Goal: Task Accomplishment & Management: Use online tool/utility

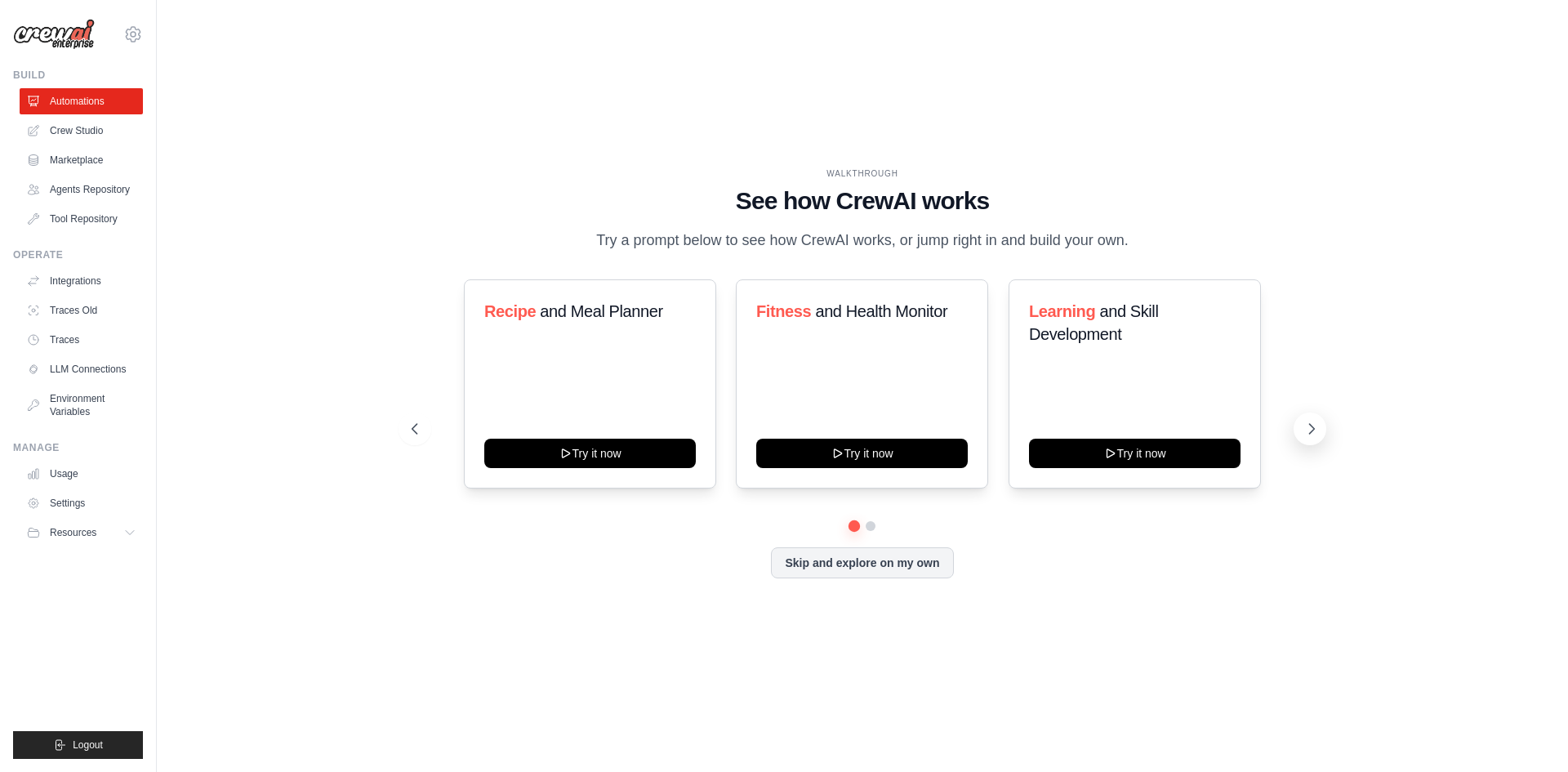
click at [1311, 429] on icon at bounding box center [1312, 429] width 17 height 17
click at [904, 570] on button "Skip and explore on my own" at bounding box center [862, 562] width 182 height 31
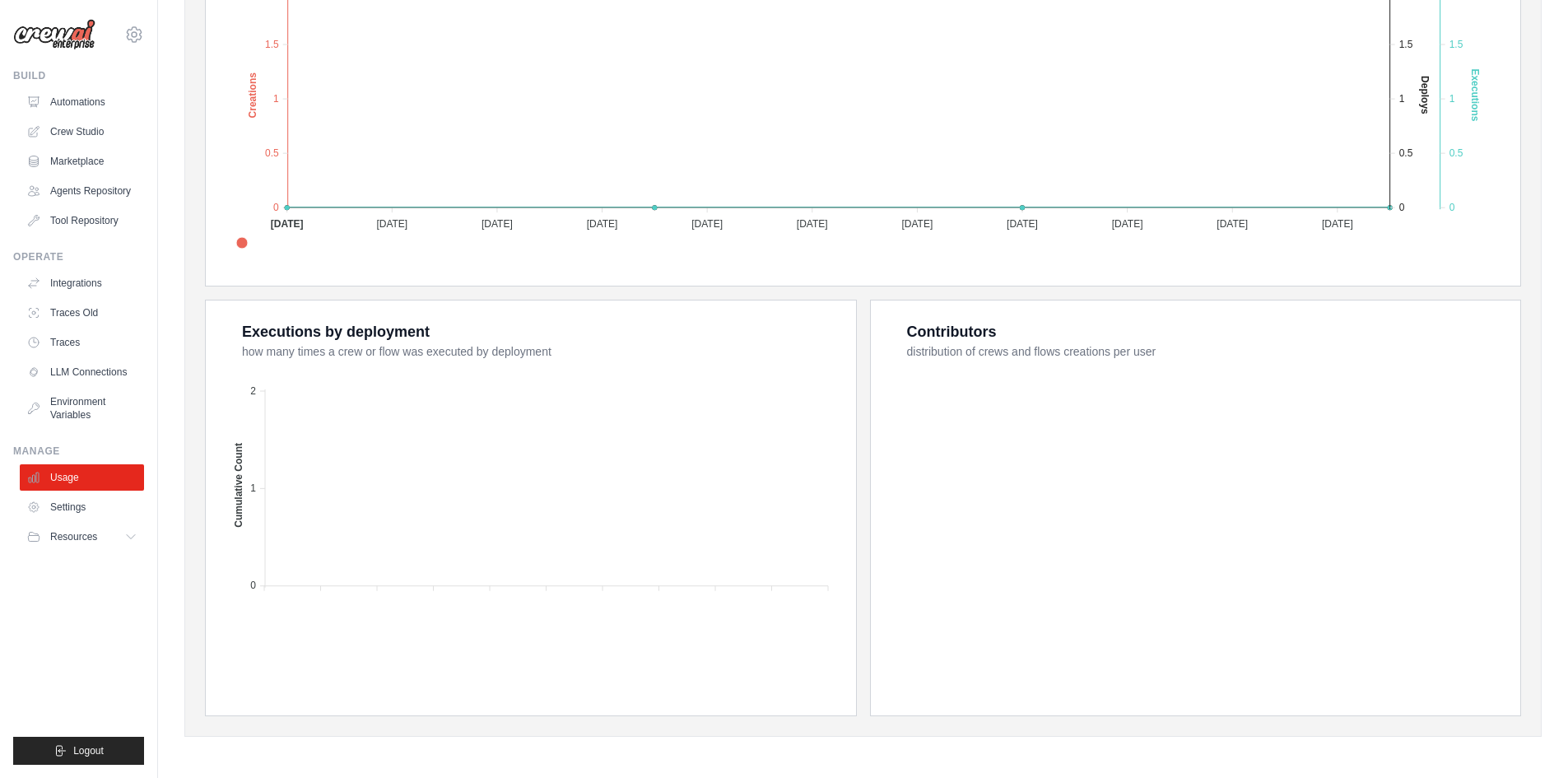
scroll to position [416, 0]
click at [79, 103] on link "Automations" at bounding box center [83, 102] width 124 height 26
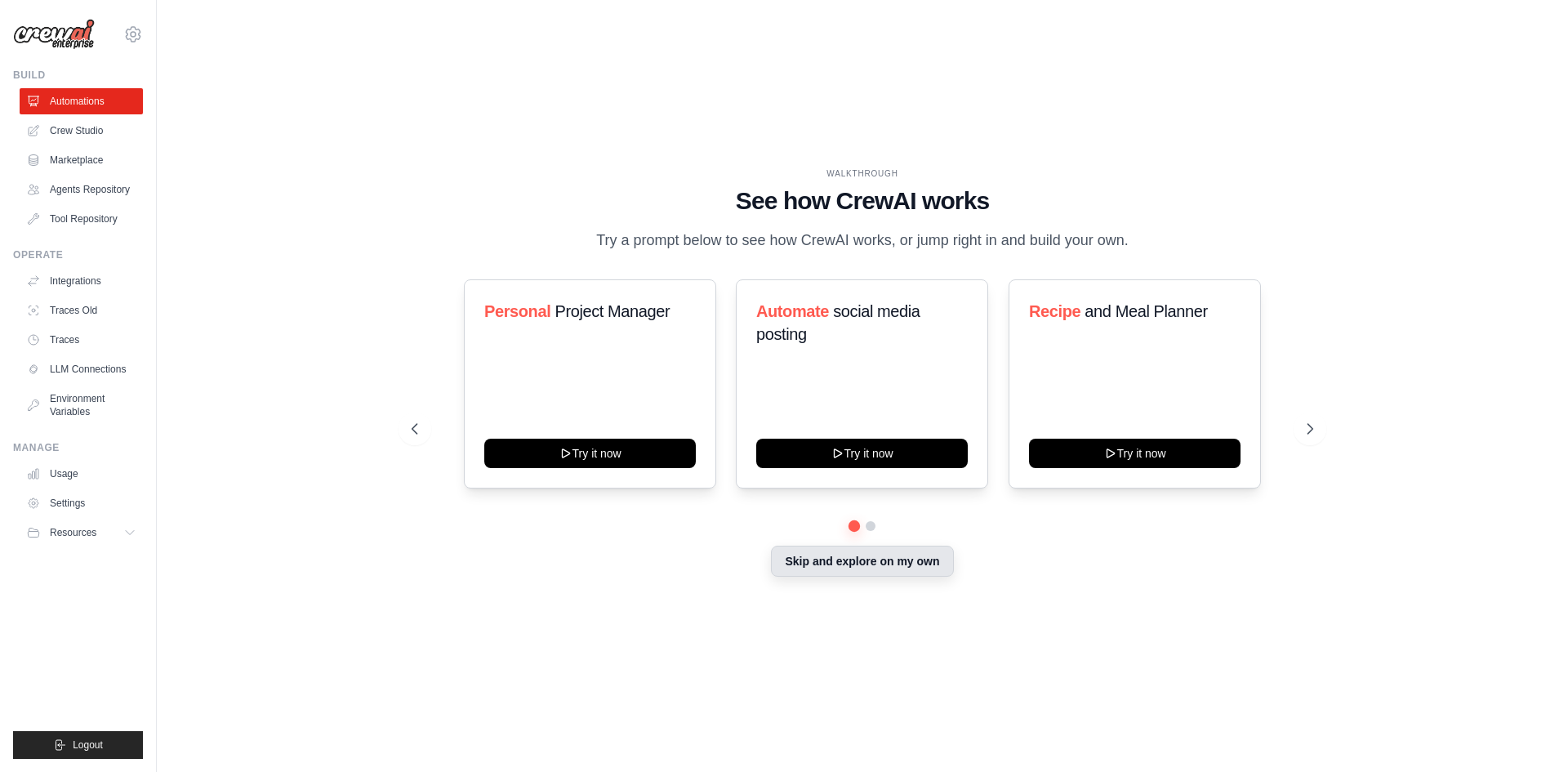
click at [846, 556] on button "Skip and explore on my own" at bounding box center [862, 562] width 182 height 31
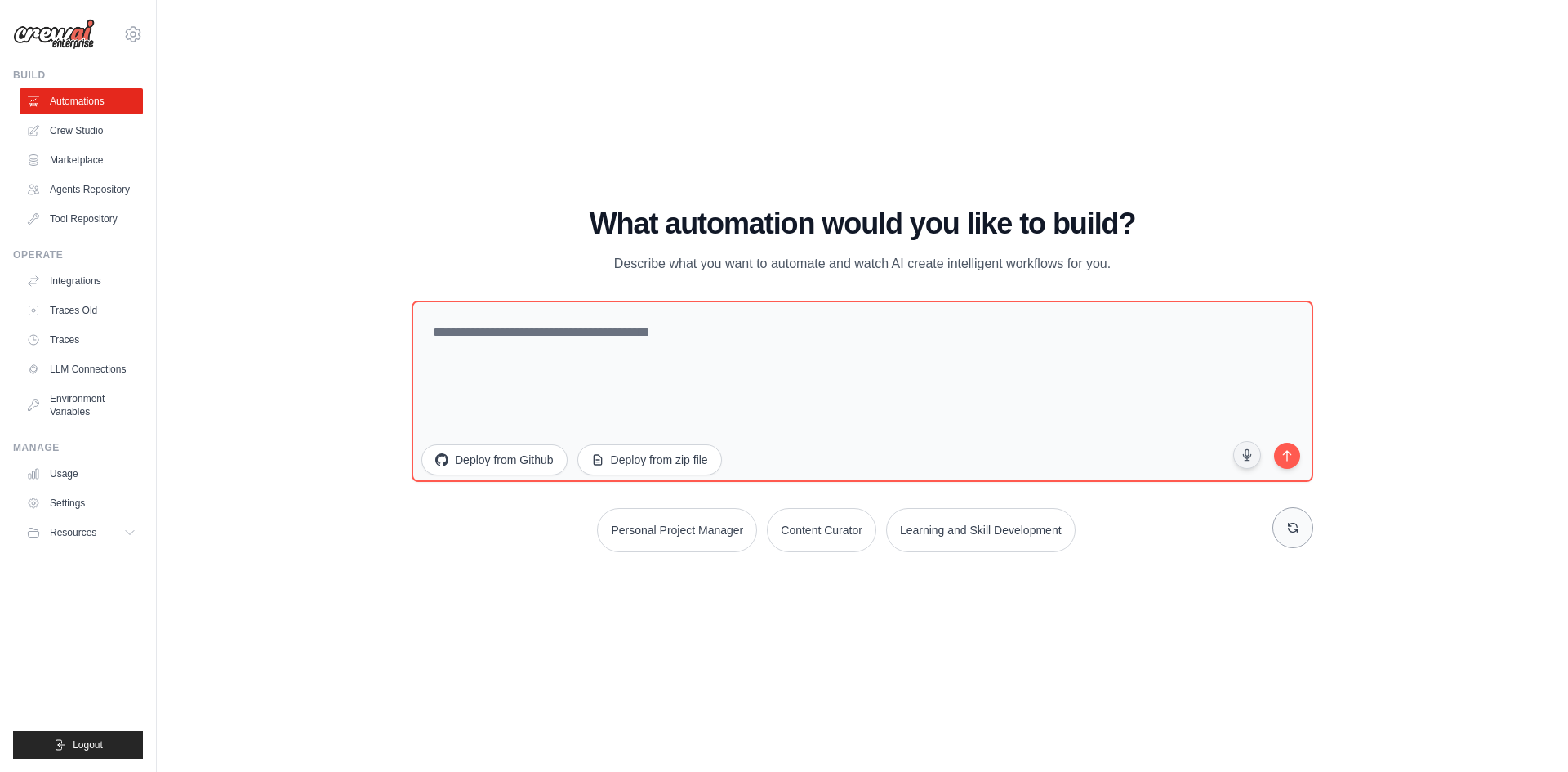
click at [1289, 527] on icon at bounding box center [1293, 528] width 9 height 9
click at [1288, 527] on icon at bounding box center [1293, 528] width 13 height 13
click at [645, 530] on button "Personal Project Manager" at bounding box center [654, 530] width 160 height 44
click at [1293, 461] on icon "submit" at bounding box center [1287, 454] width 16 height 16
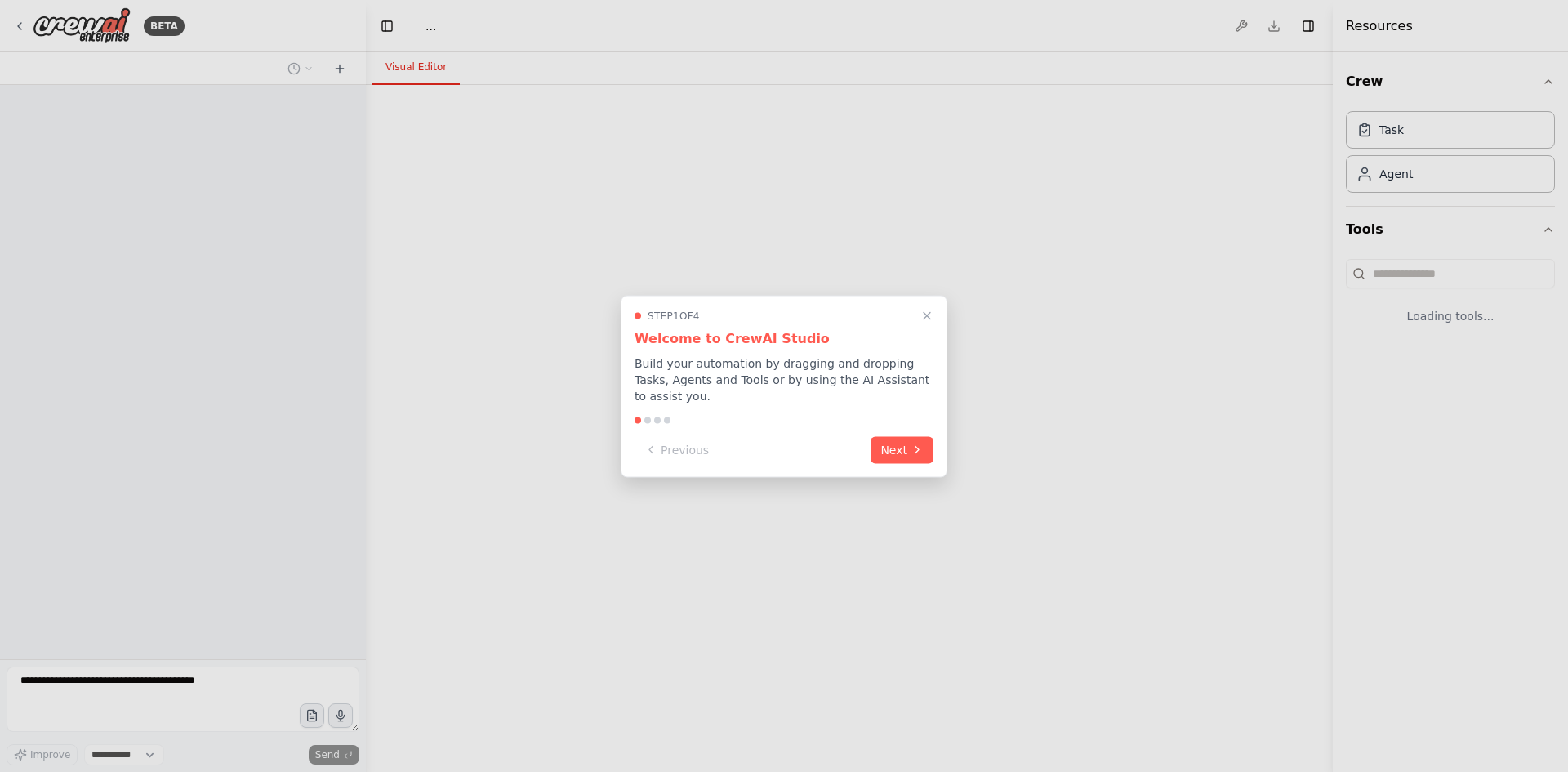
select select "****"
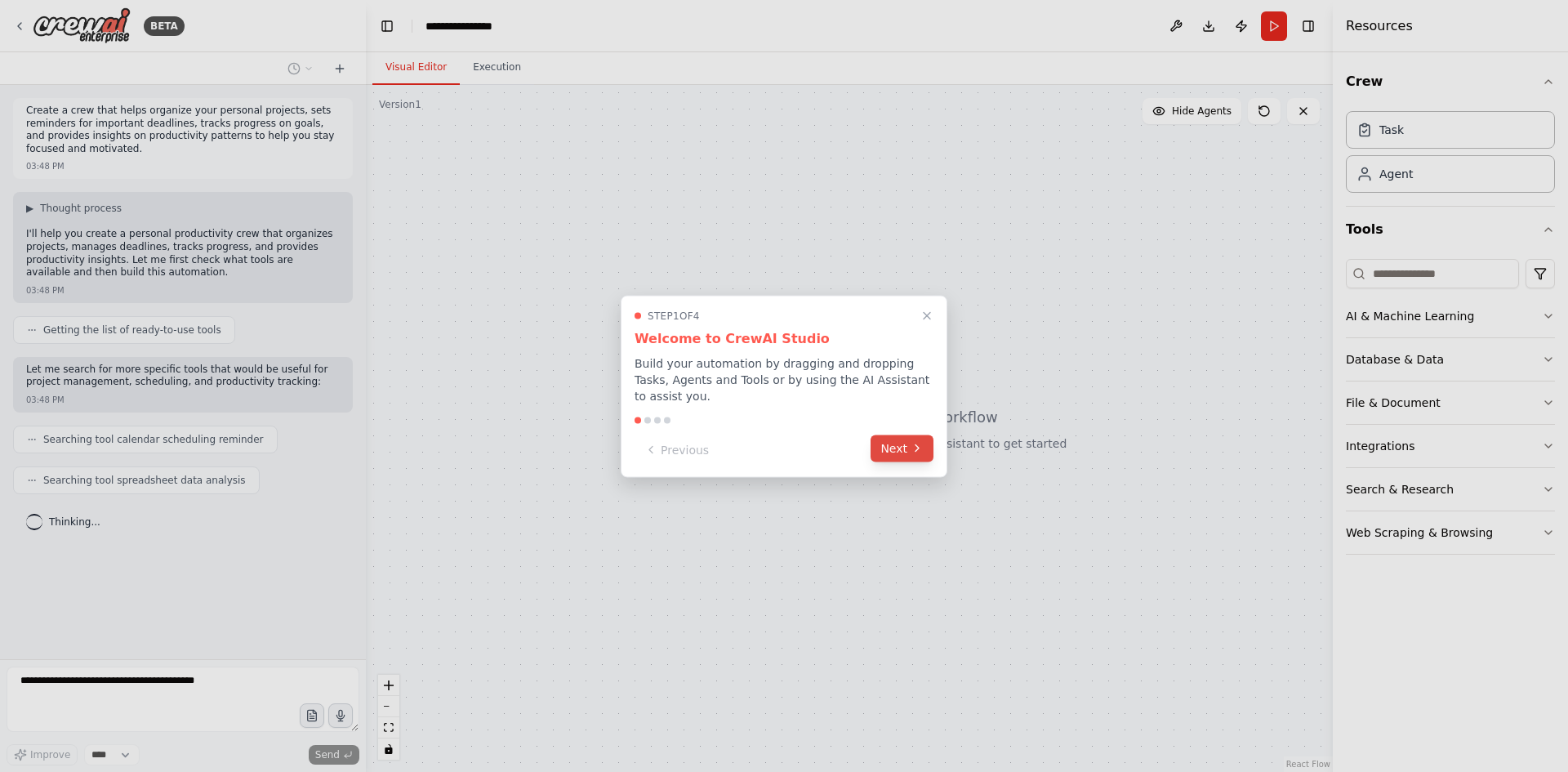
click at [891, 448] on button "Next" at bounding box center [902, 448] width 62 height 27
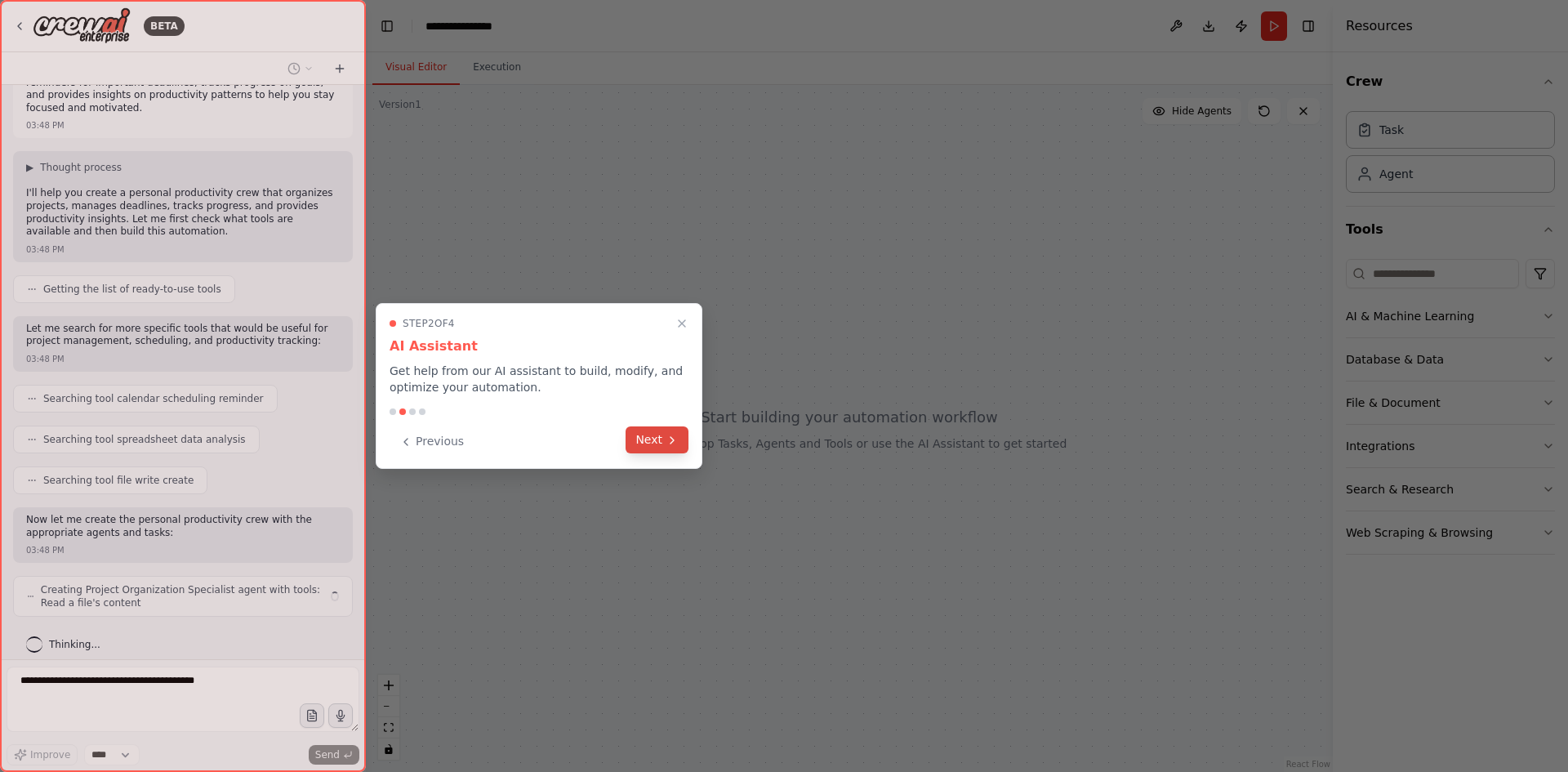
scroll to position [53, 0]
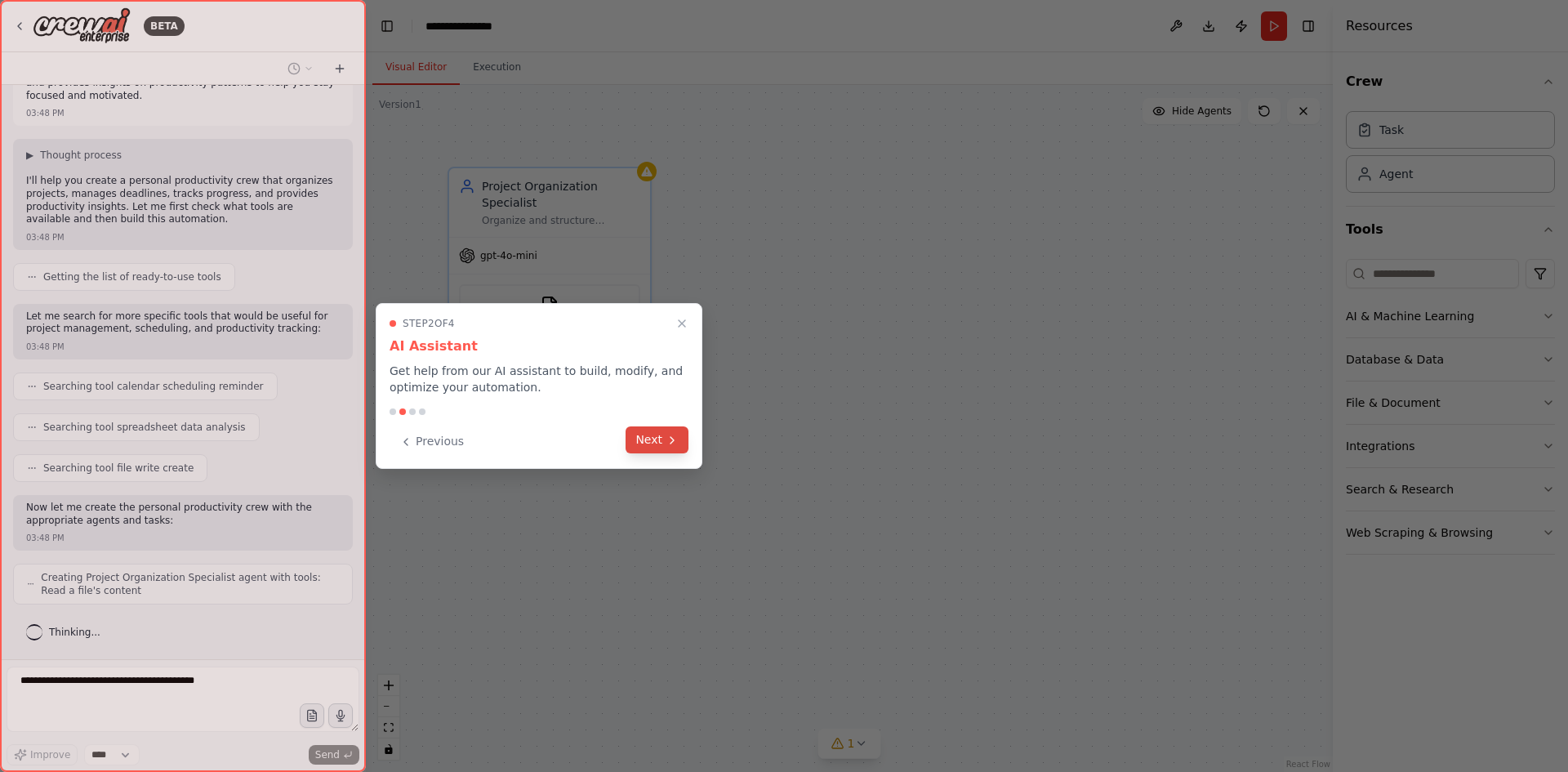
click at [654, 438] on button "Next" at bounding box center [657, 439] width 62 height 27
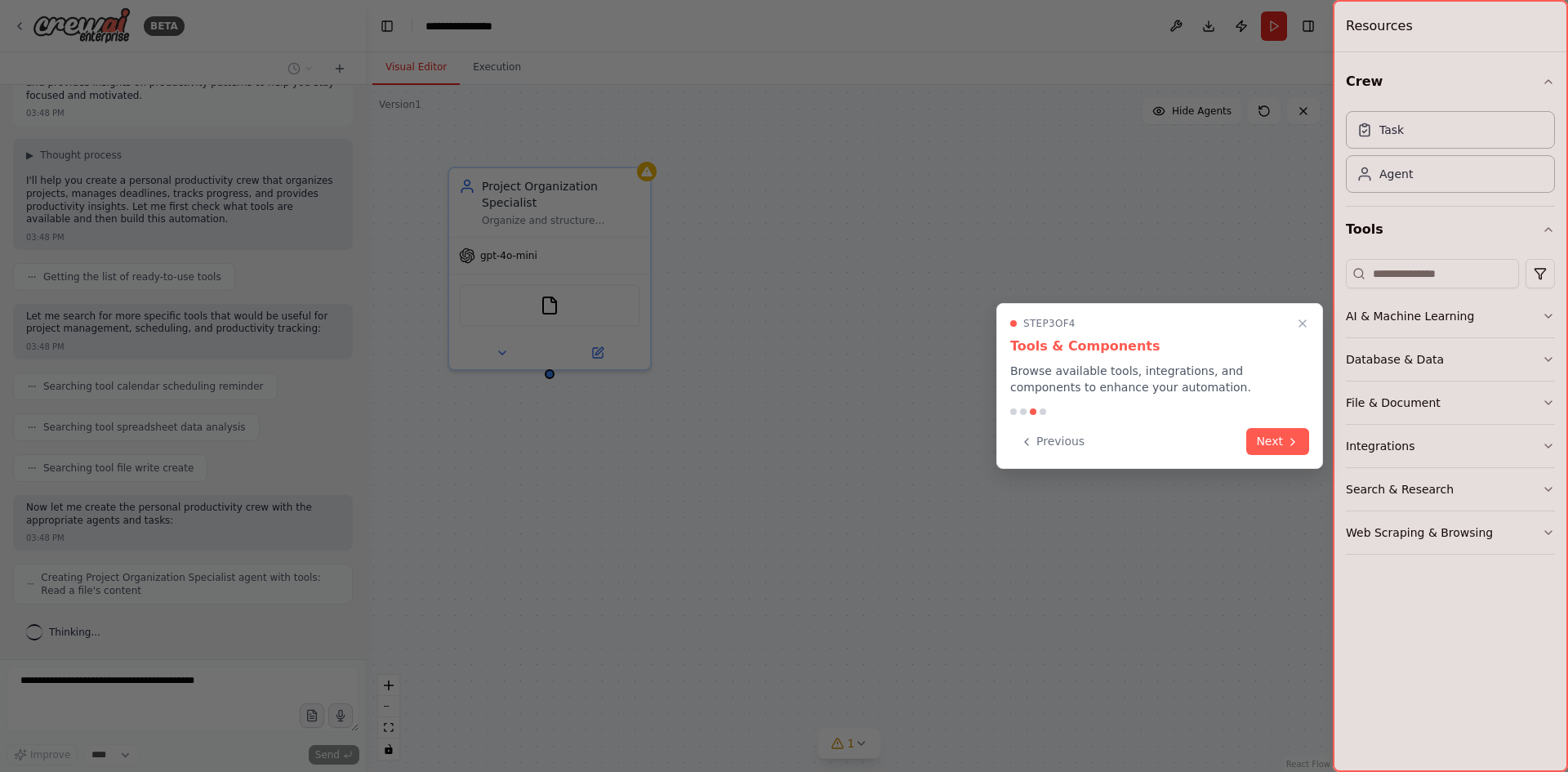
scroll to position [107, 0]
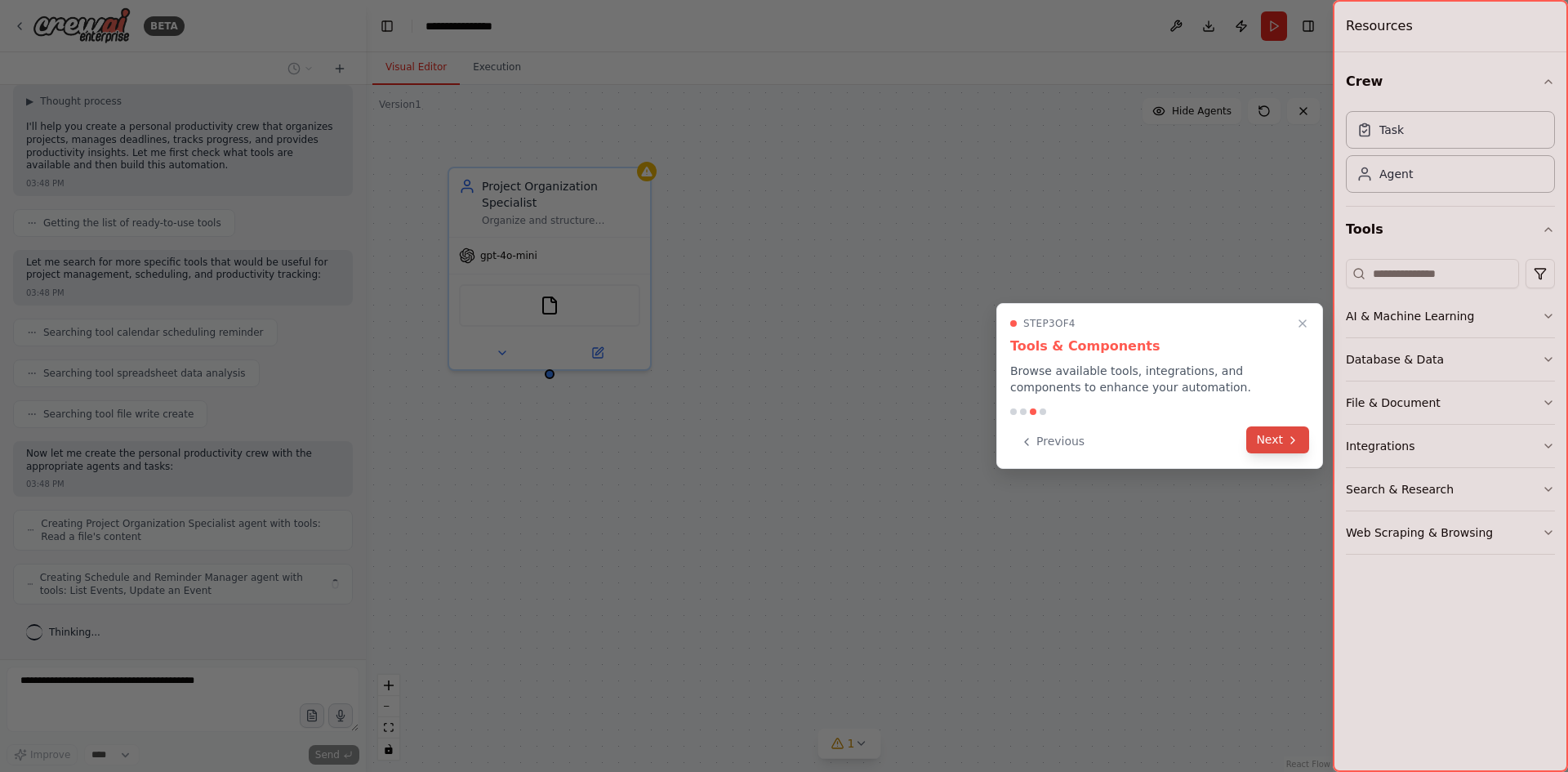
click at [1260, 437] on button "Next" at bounding box center [1278, 439] width 62 height 27
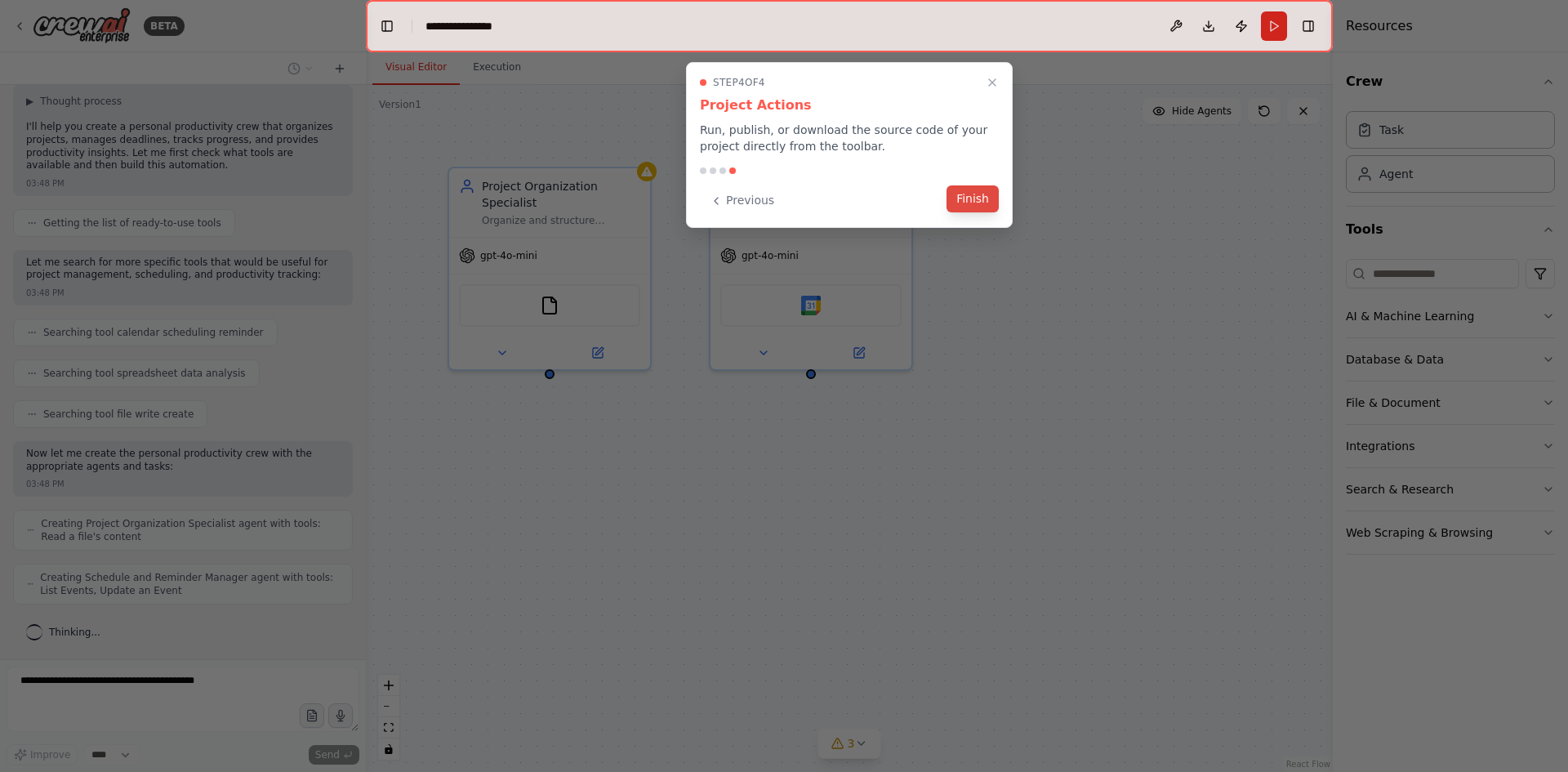
click at [984, 205] on button "Finish" at bounding box center [973, 199] width 52 height 27
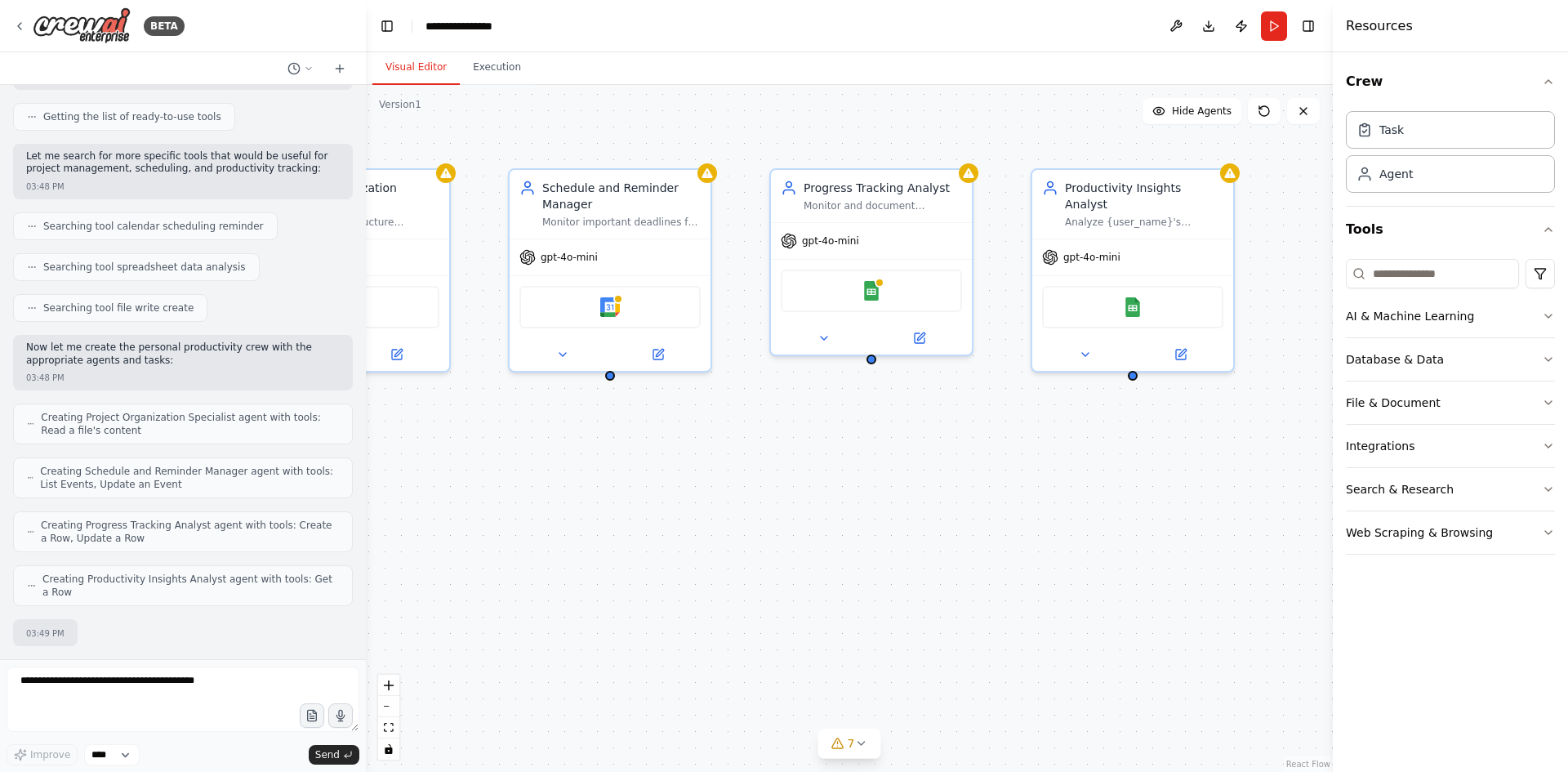
scroll to position [299, 0]
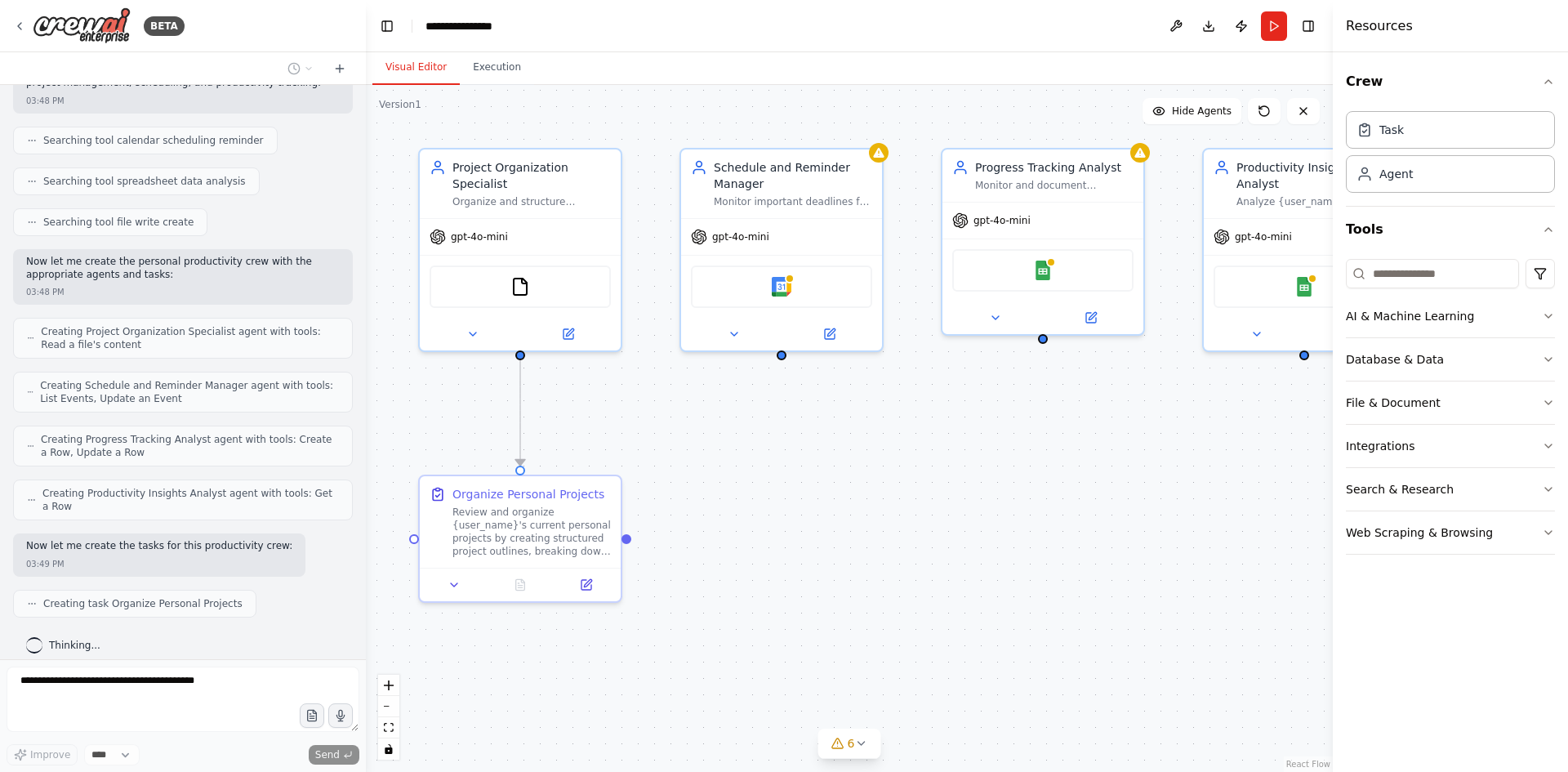
drag, startPoint x: 1108, startPoint y: 447, endPoint x: 1077, endPoint y: 427, distance: 36.9
click at [1077, 427] on div ".deletable-edge-delete-btn { width: 20px; height: 20px; border: 0px solid #ffff…" at bounding box center [849, 428] width 967 height 687
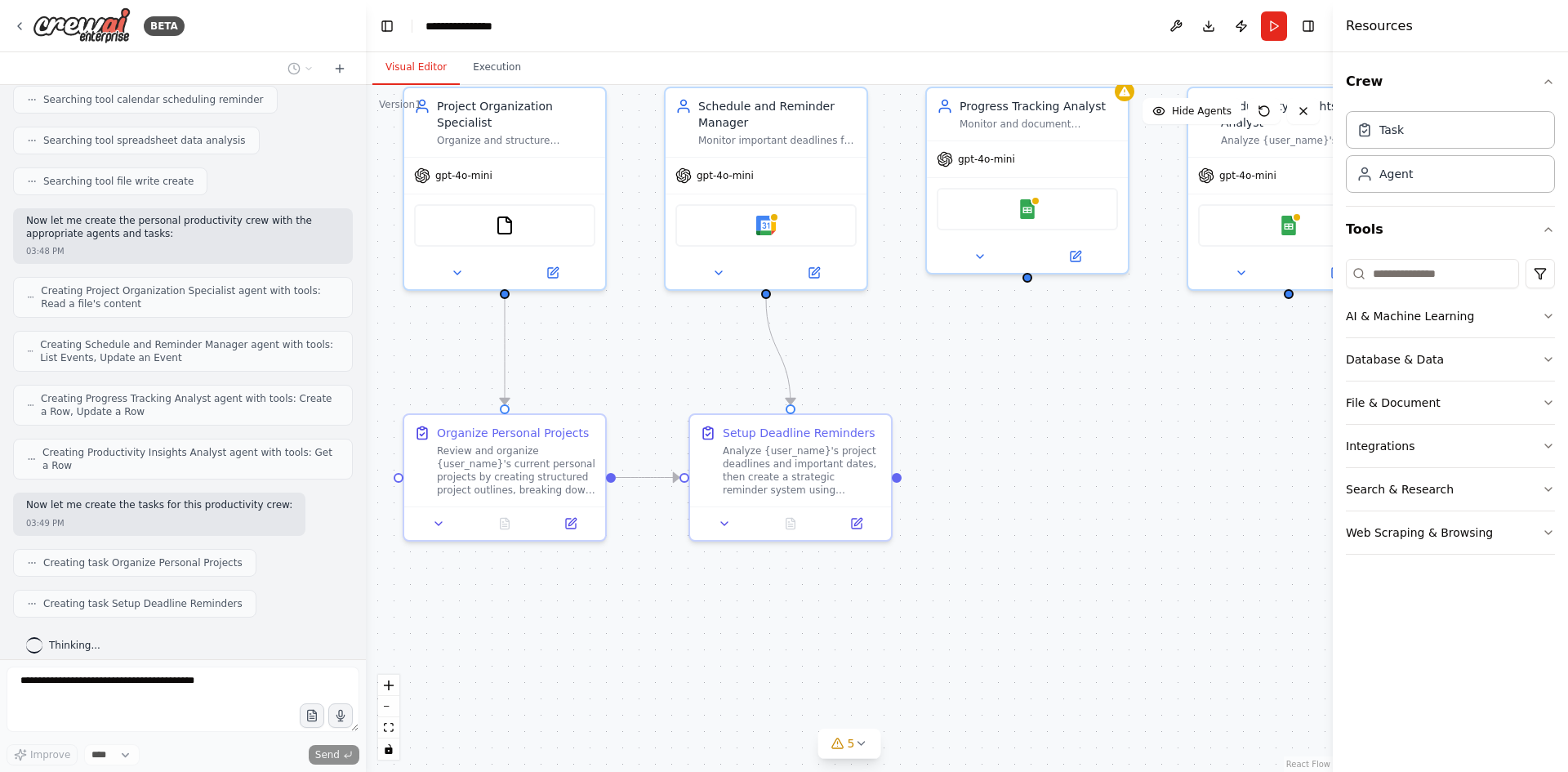
drag, startPoint x: 1132, startPoint y: 446, endPoint x: 1119, endPoint y: 384, distance: 63.3
click at [1119, 384] on div ".deletable-edge-delete-btn { width: 20px; height: 20px; border: 0px solid #ffff…" at bounding box center [849, 428] width 967 height 687
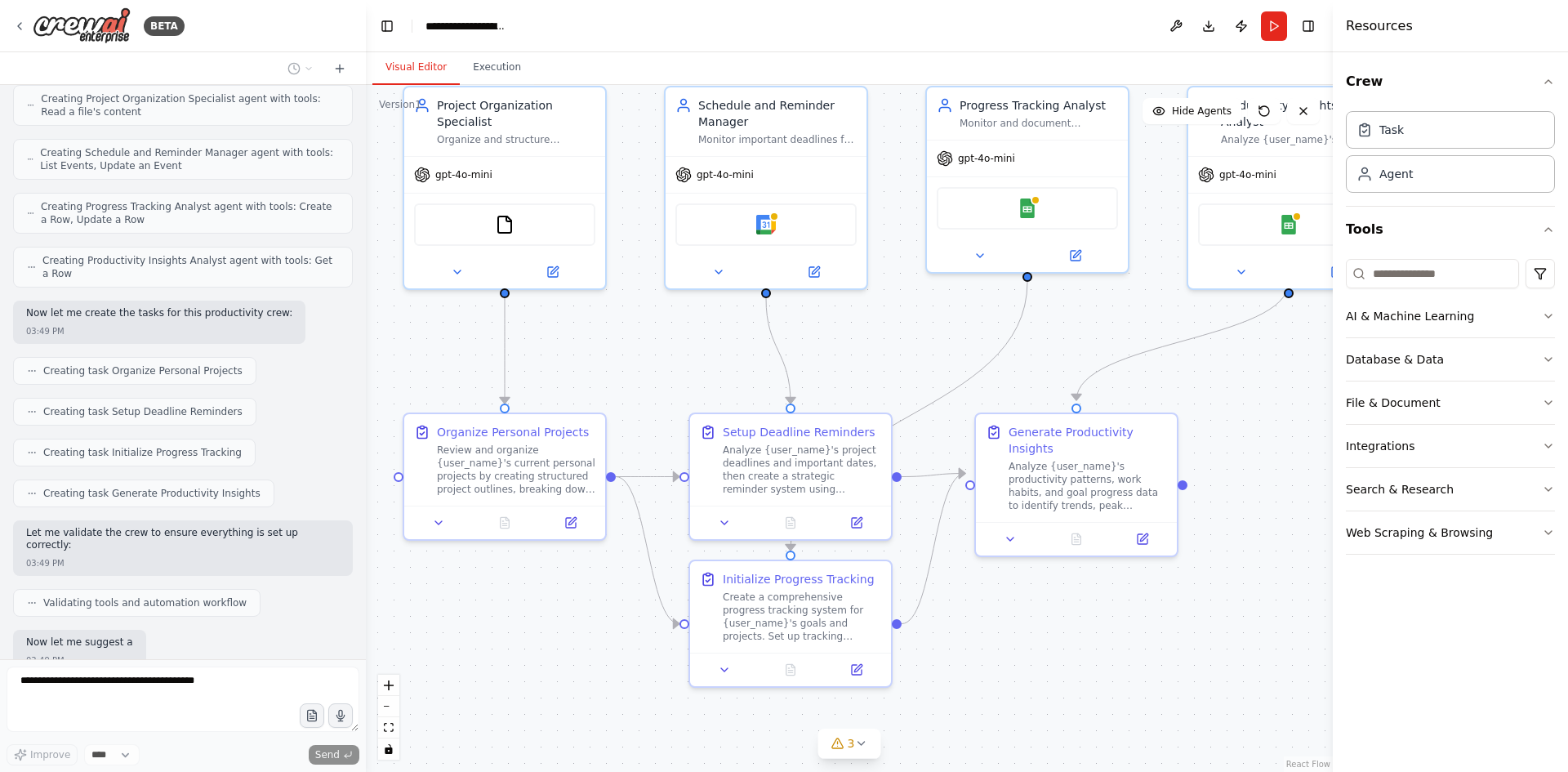
scroll to position [629, 0]
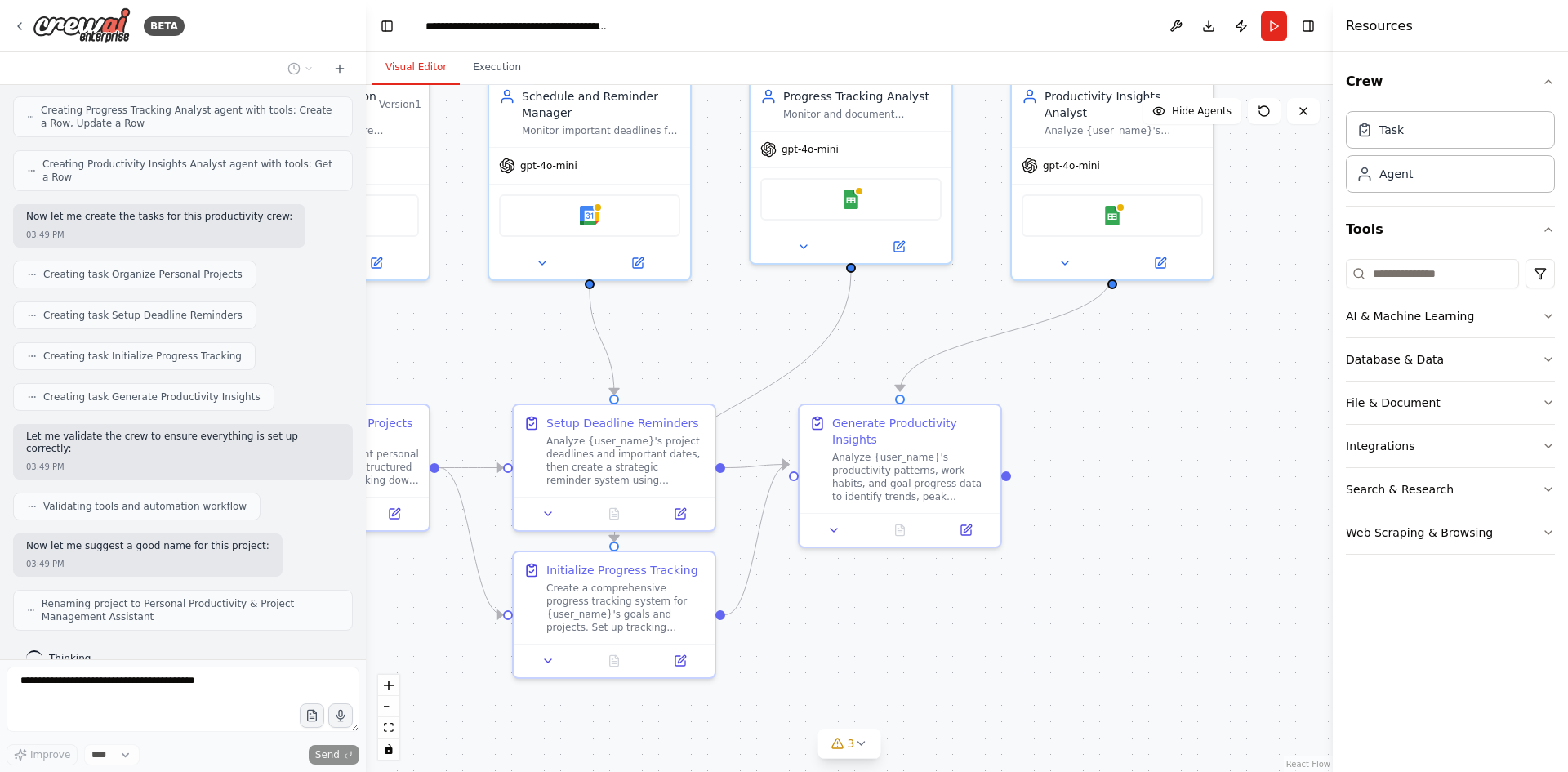
drag, startPoint x: 1186, startPoint y: 600, endPoint x: 1008, endPoint y: 592, distance: 178.2
click at [1008, 592] on div ".deletable-edge-delete-btn { width: 20px; height: 20px; border: 0px solid #ffff…" at bounding box center [849, 428] width 967 height 687
click at [1243, 26] on button "Publish" at bounding box center [1241, 26] width 26 height 29
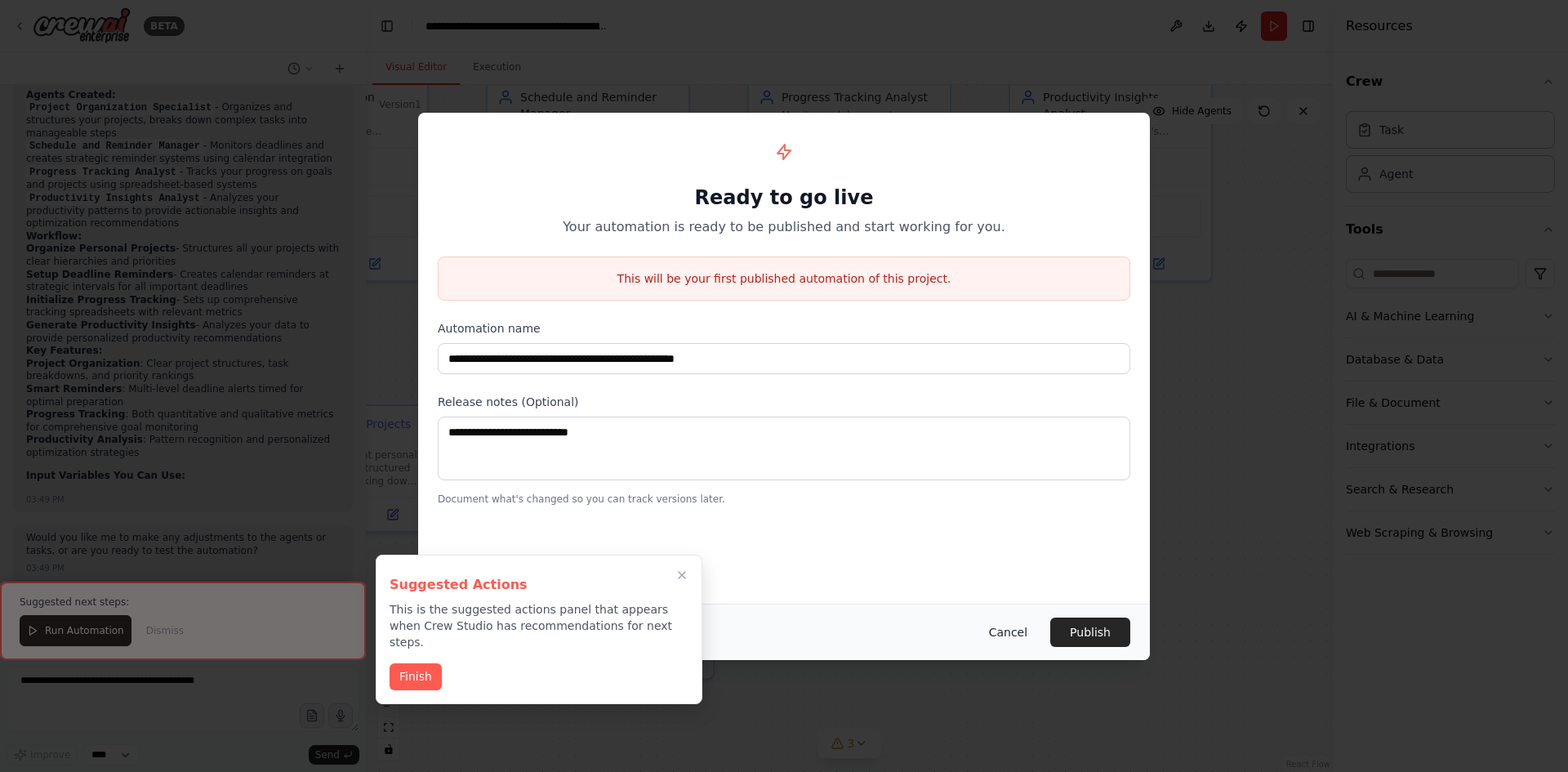
click at [1024, 633] on button "Cancel" at bounding box center [1009, 632] width 64 height 29
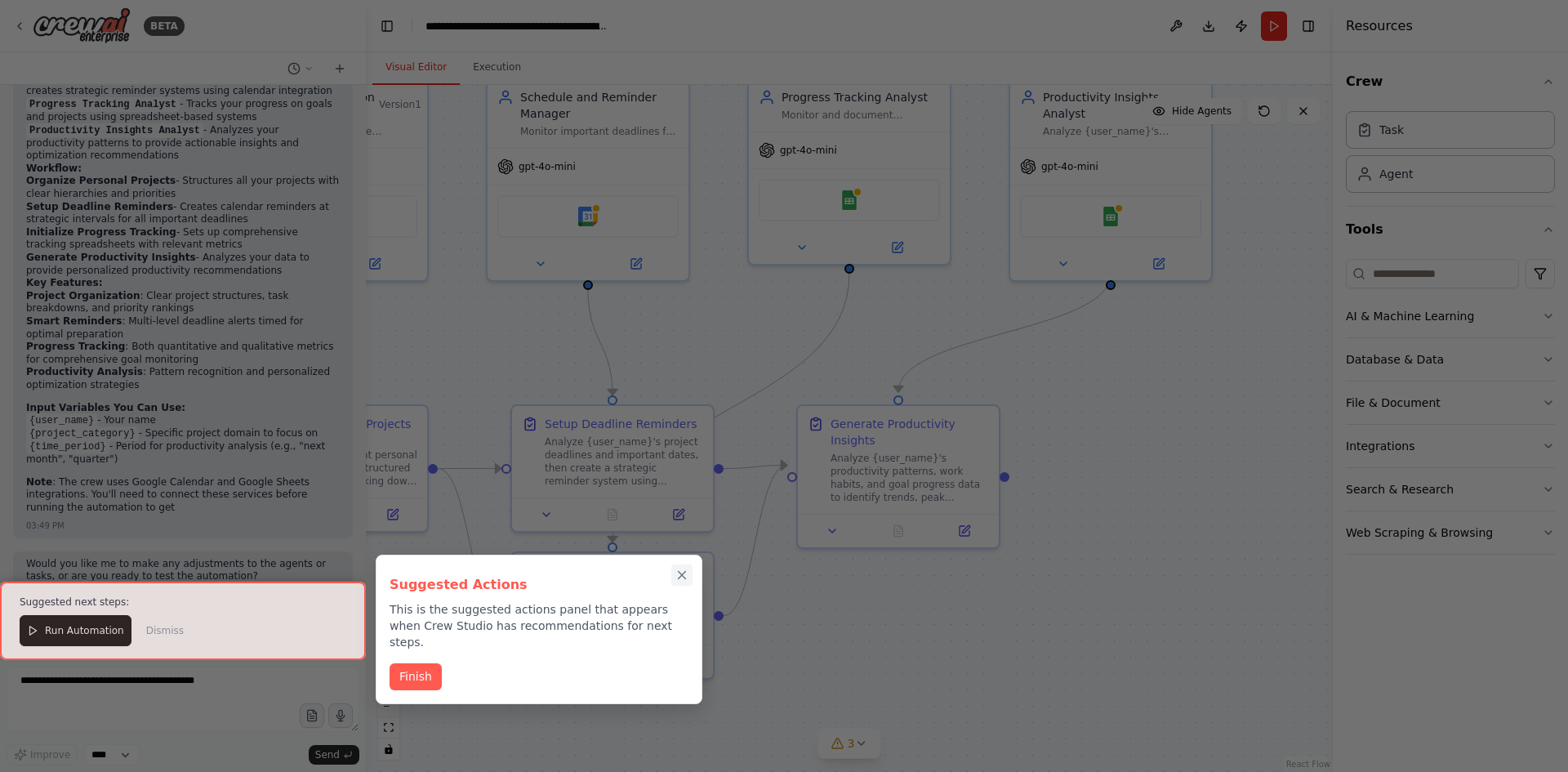
scroll to position [1299, 0]
click at [677, 575] on icon "Close walkthrough" at bounding box center [682, 575] width 15 height 15
